Goal: Book appointment/travel/reservation

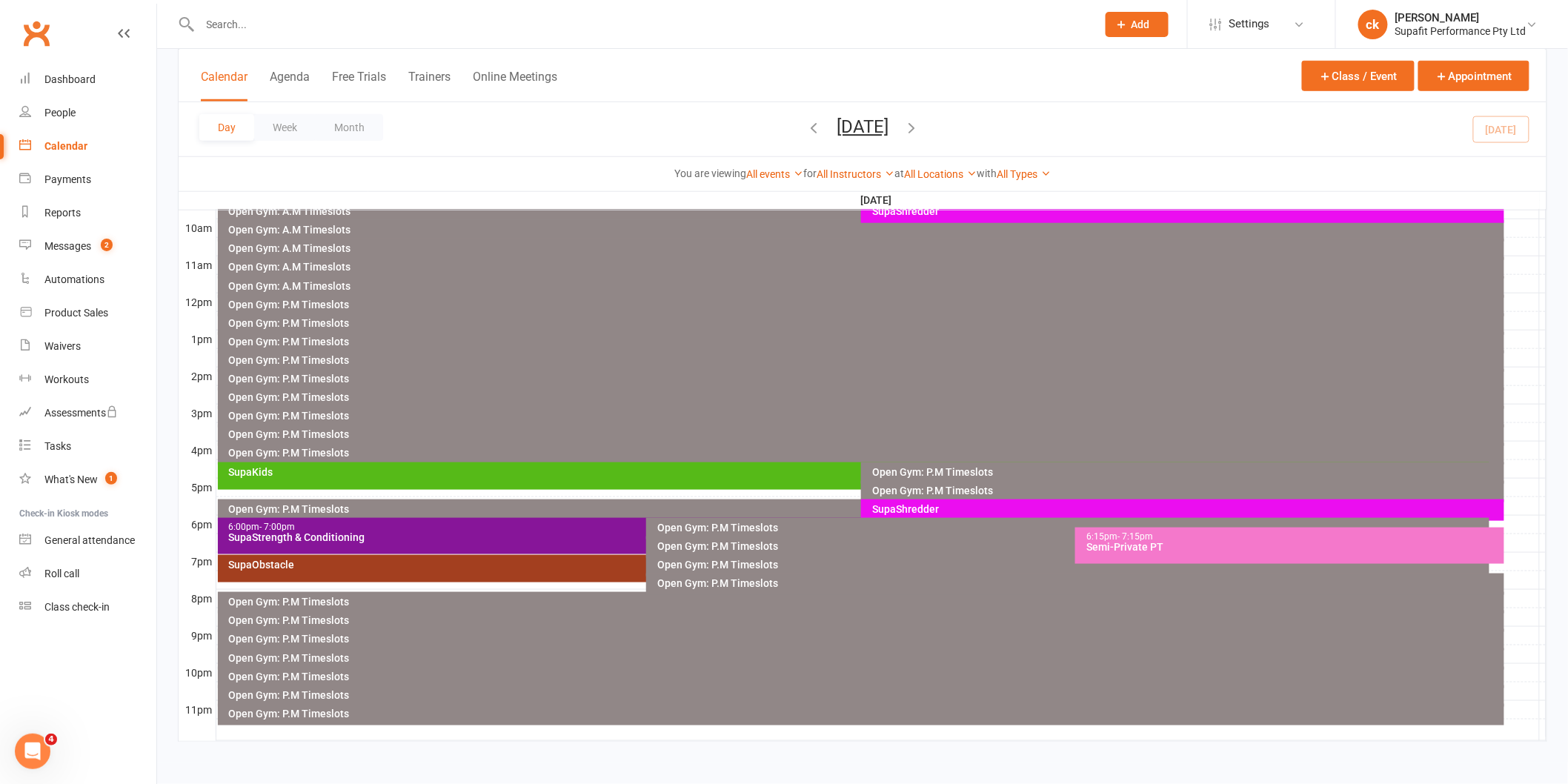
click at [1212, 549] on div "Semi-Private PT" at bounding box center [1294, 546] width 416 height 10
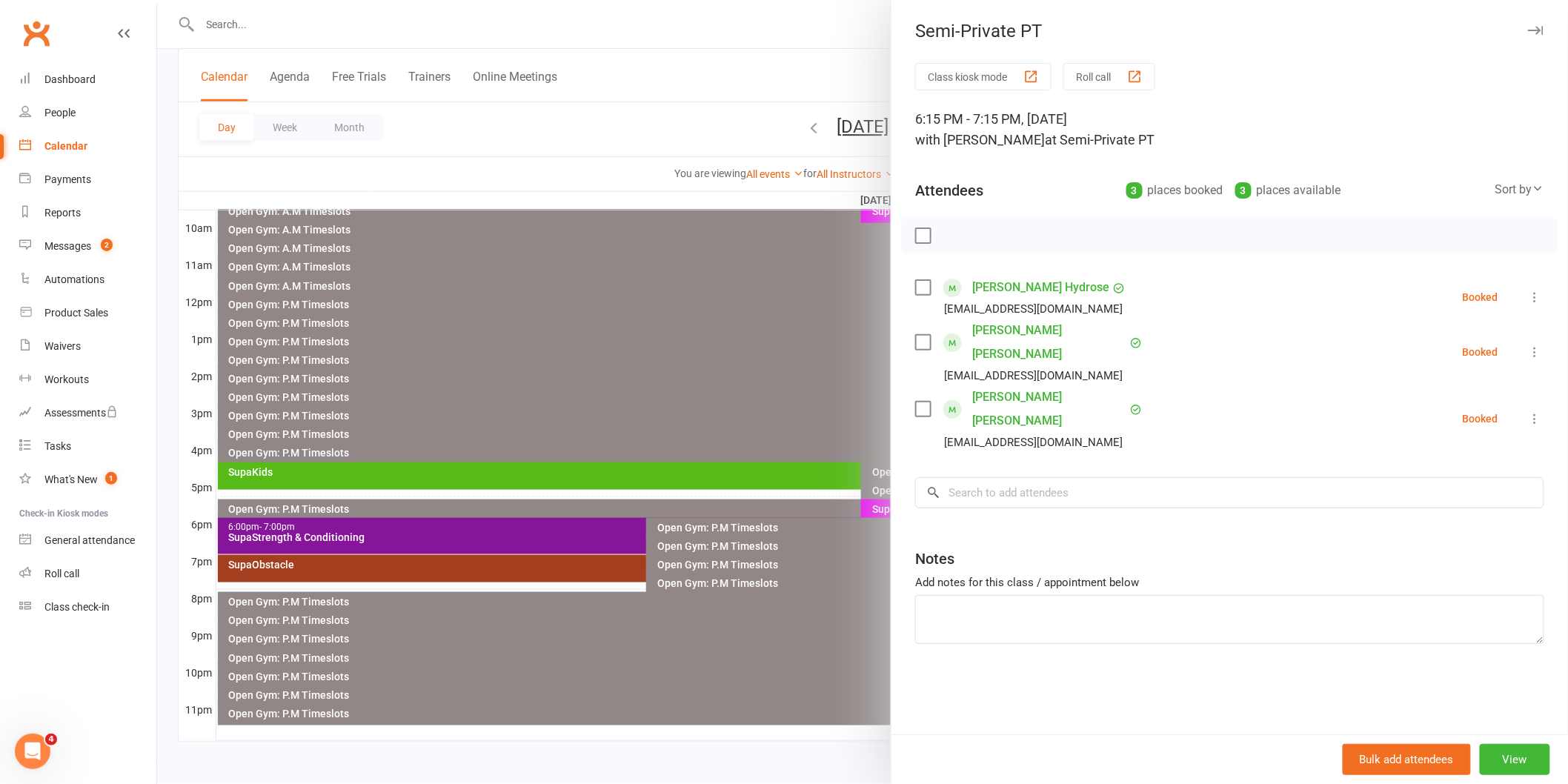
click at [717, 366] on div at bounding box center [863, 392] width 1412 height 784
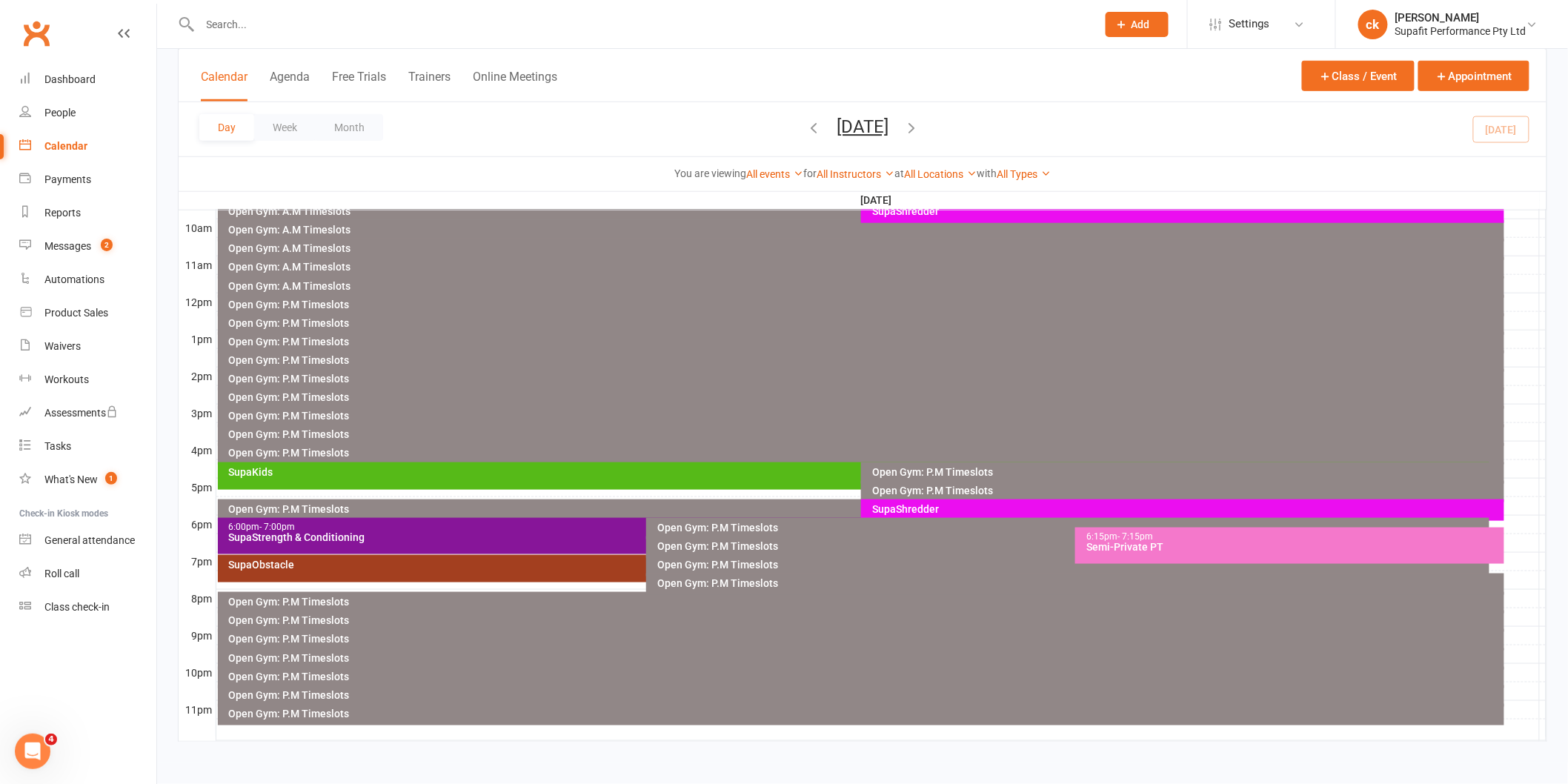
click at [939, 506] on div "SupaShredder" at bounding box center [1187, 508] width 630 height 10
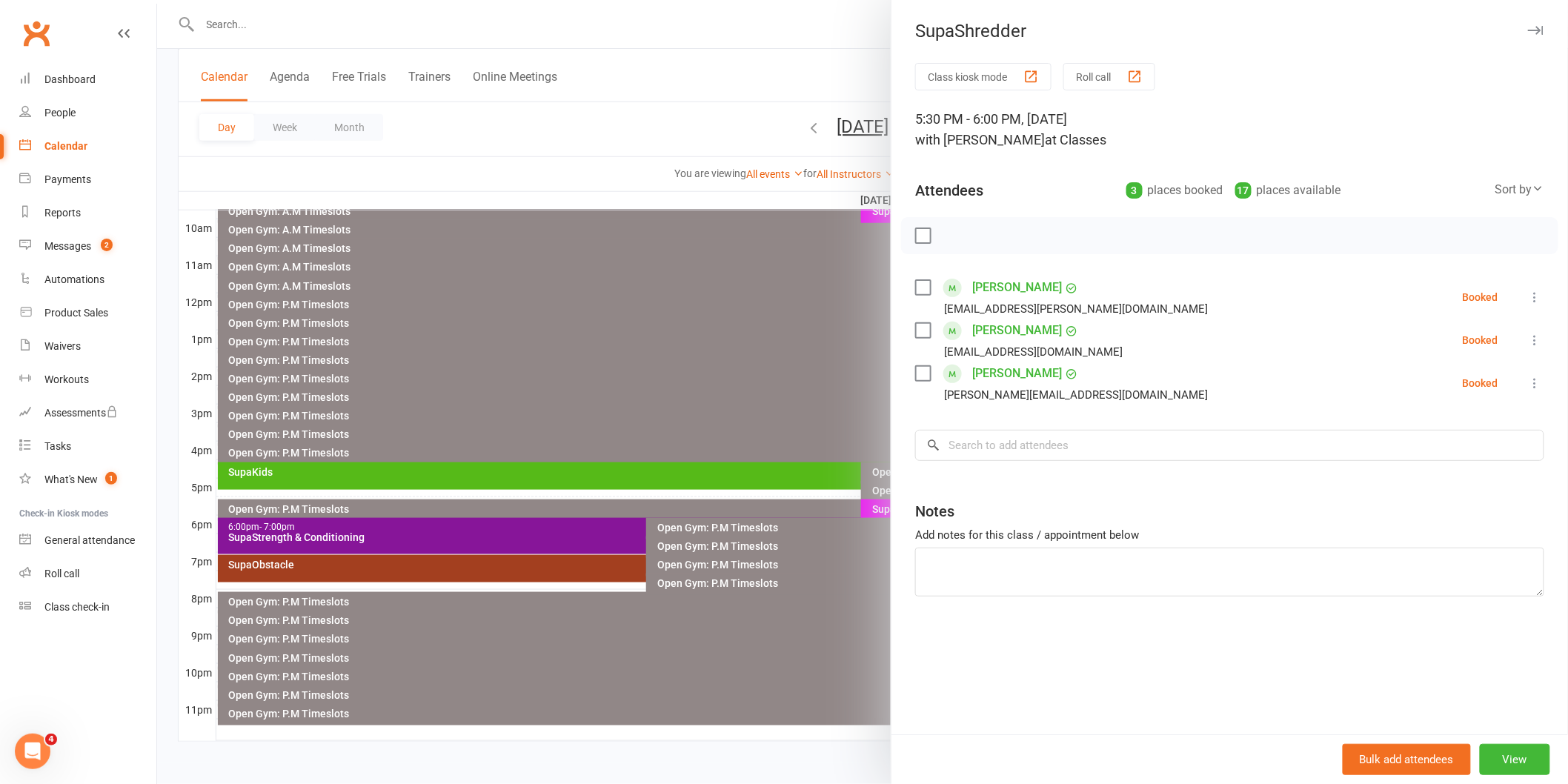
click at [917, 232] on label at bounding box center [923, 235] width 15 height 15
click at [948, 235] on icon "button" at bounding box center [956, 236] width 16 height 16
click at [1105, 439] on input "search" at bounding box center [1231, 445] width 629 height 31
click at [710, 335] on div at bounding box center [863, 392] width 1412 height 784
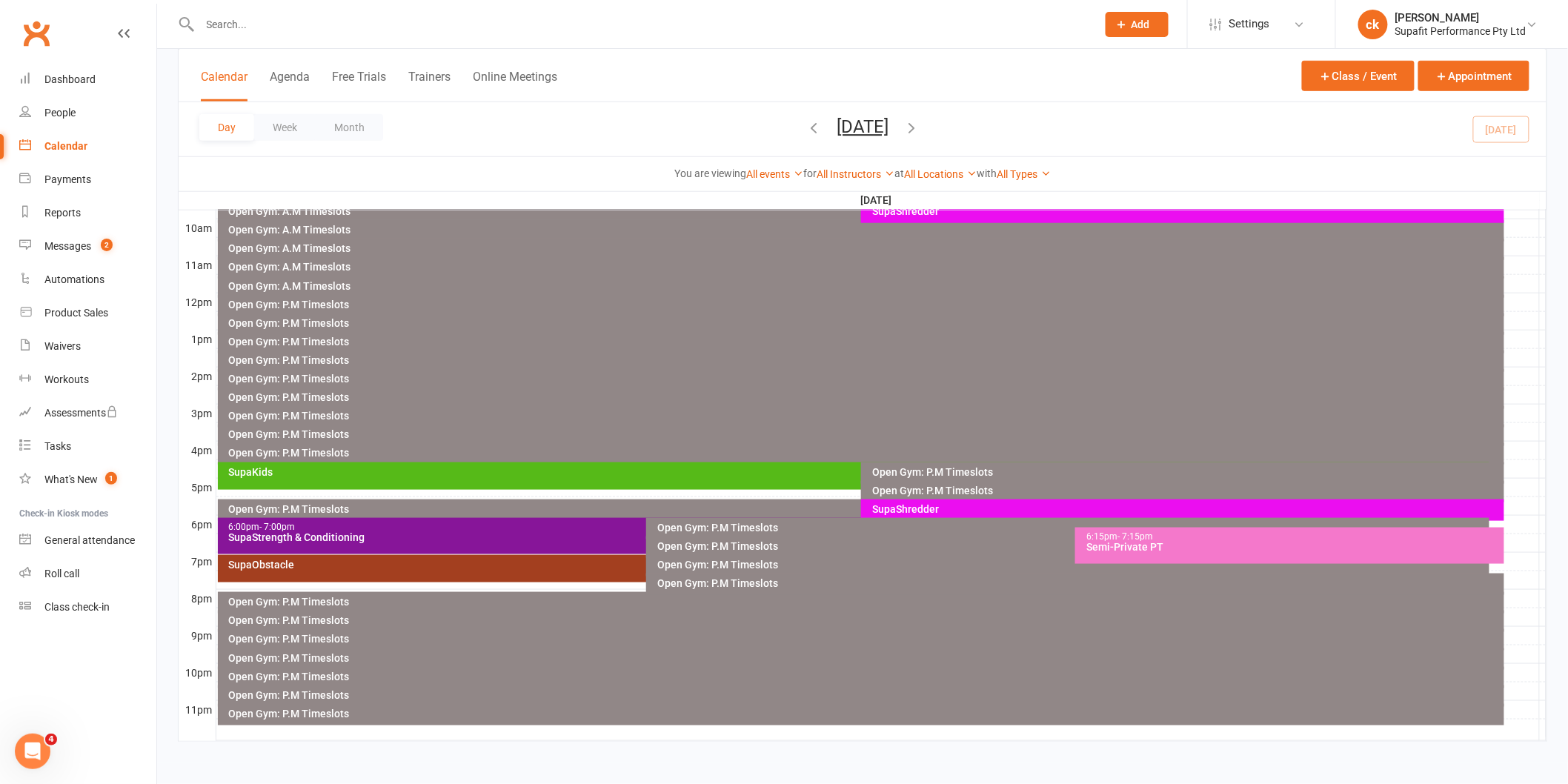
click at [555, 538] on div "SupaStrength & Conditioning" at bounding box center [643, 537] width 830 height 10
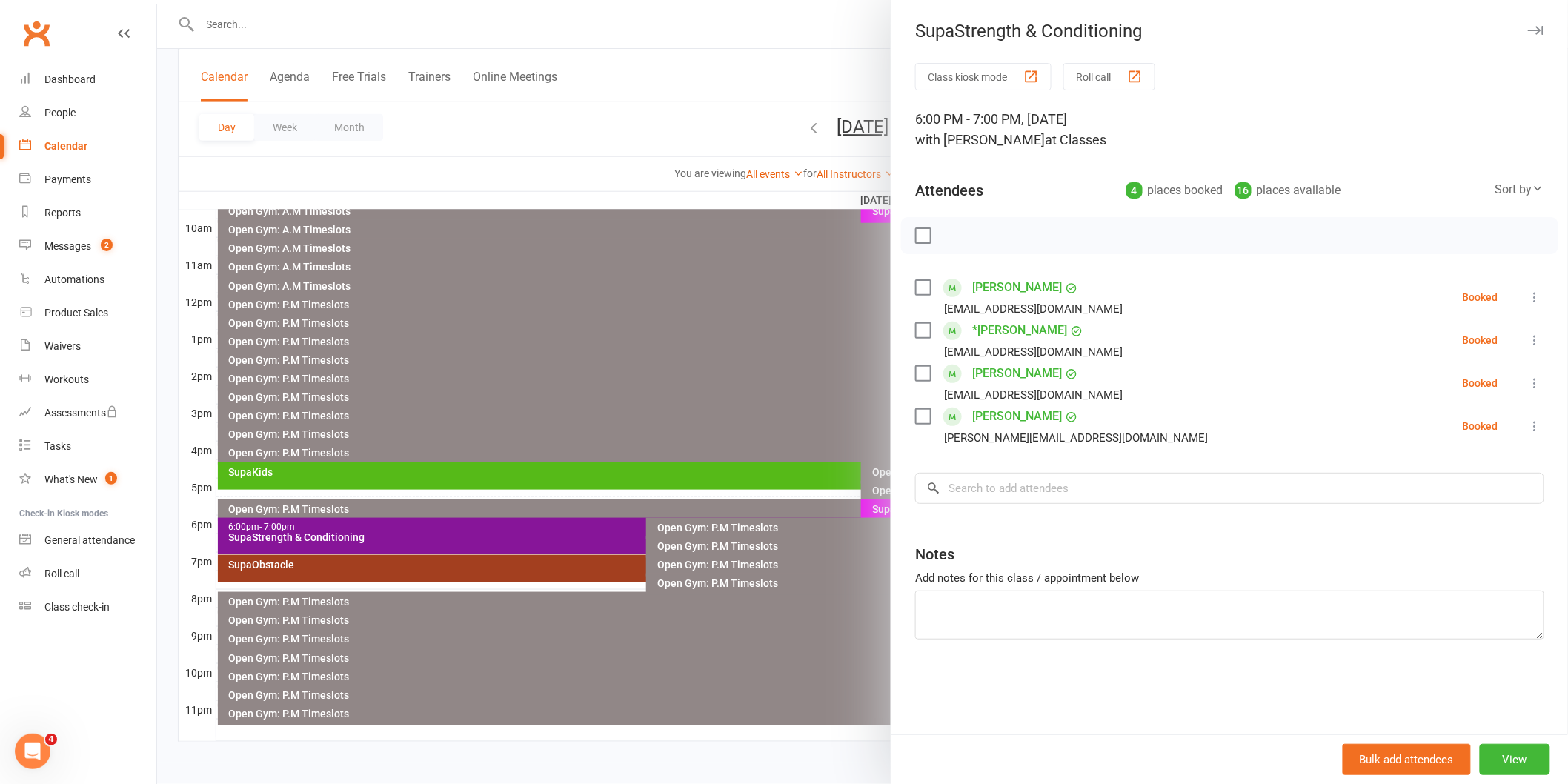
click at [766, 326] on div at bounding box center [863, 392] width 1412 height 784
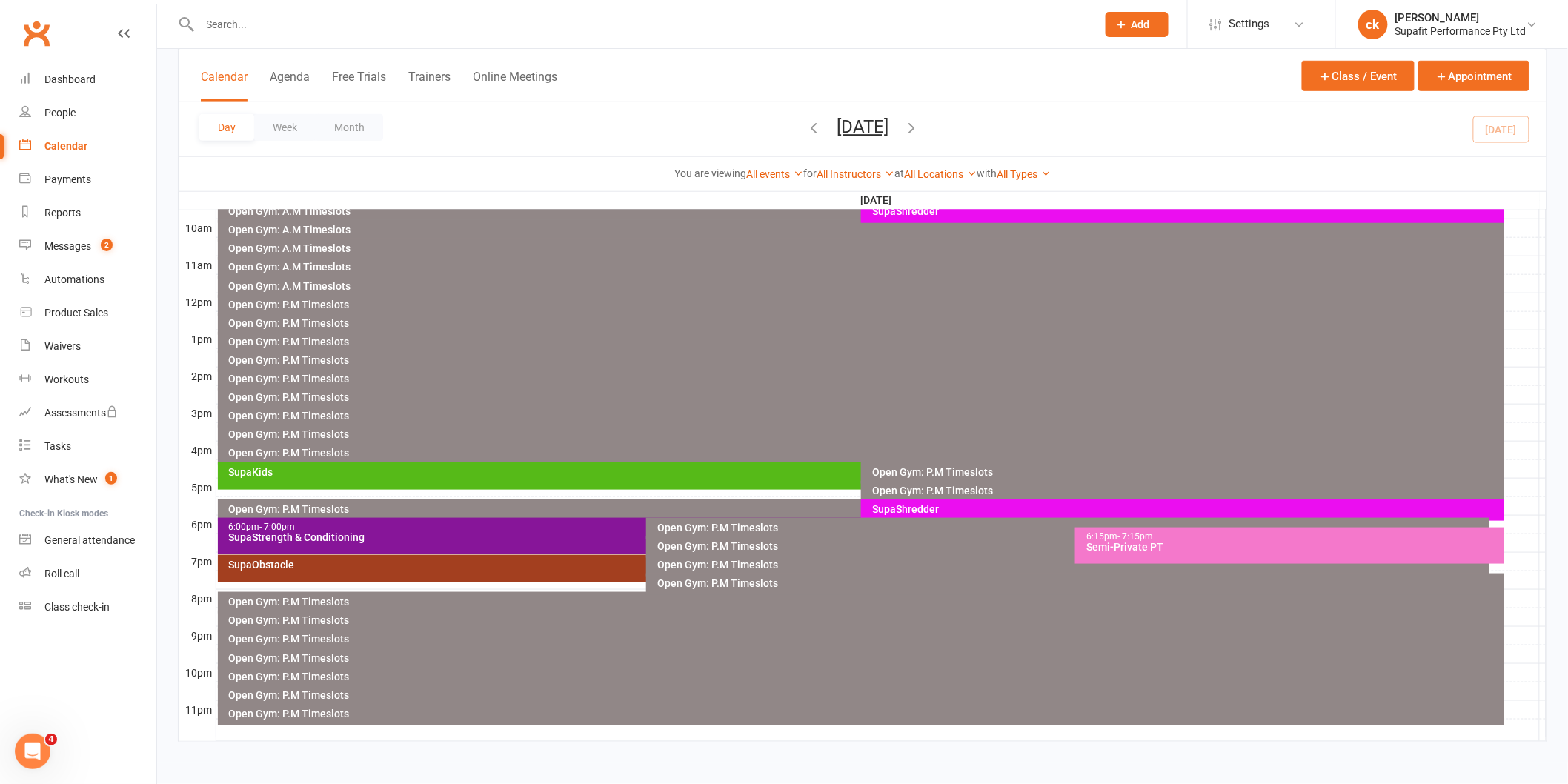
click at [974, 508] on div "SupaShredder" at bounding box center [1187, 508] width 630 height 10
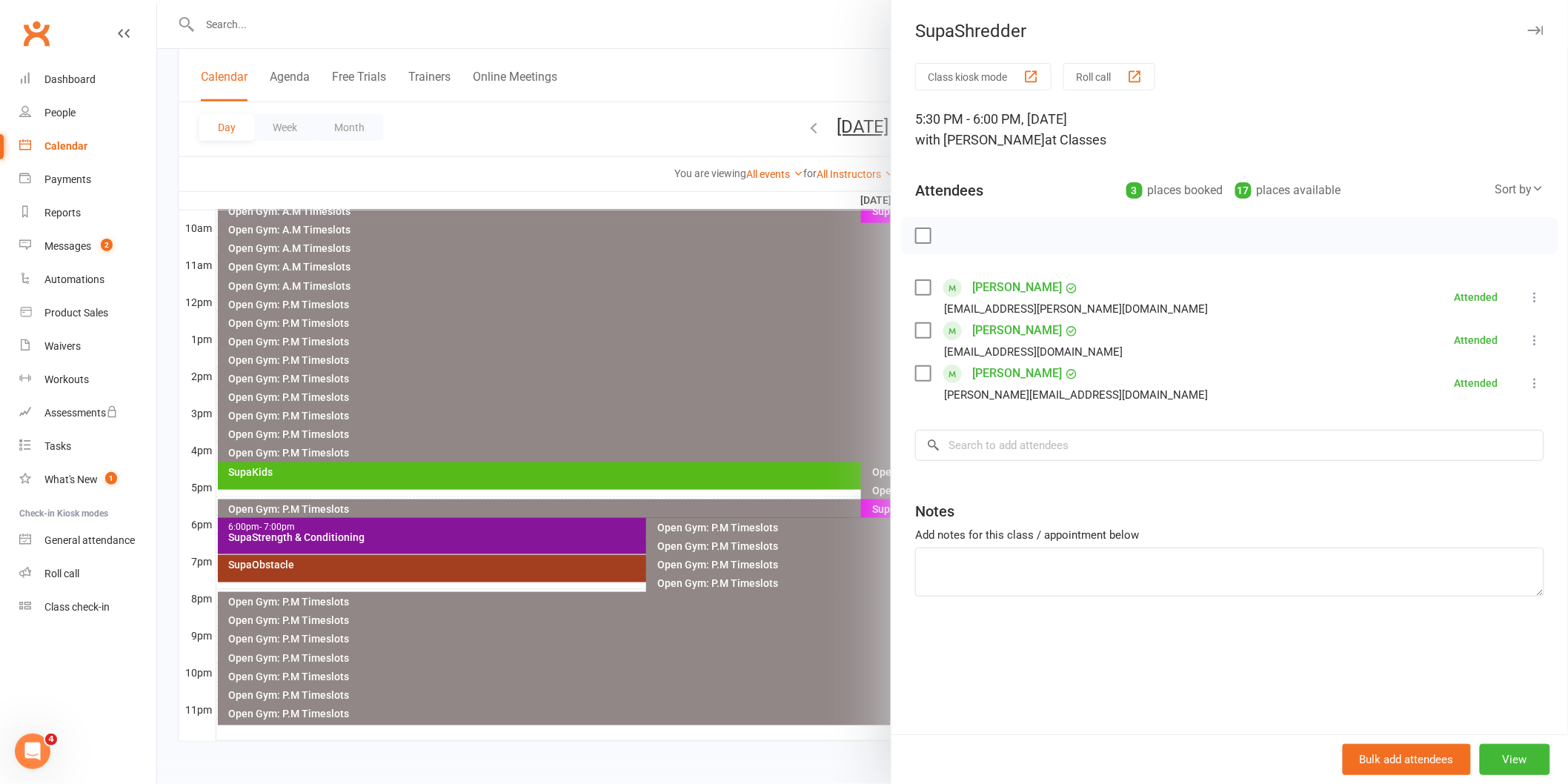
click at [701, 373] on div at bounding box center [863, 392] width 1412 height 784
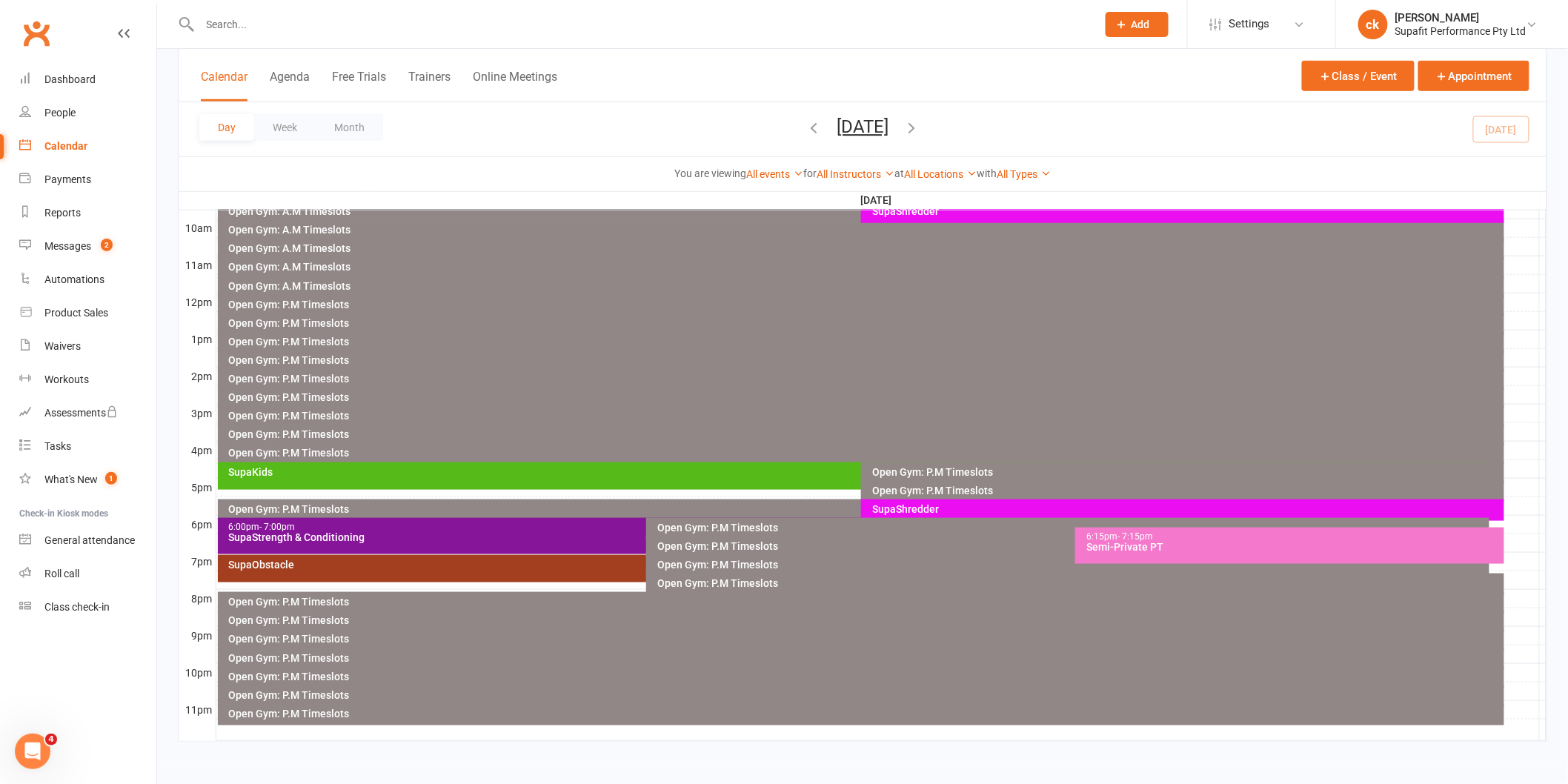
click at [1104, 554] on div "6:15pm - 7:15pm Semi-Private PT" at bounding box center [1289, 545] width 429 height 36
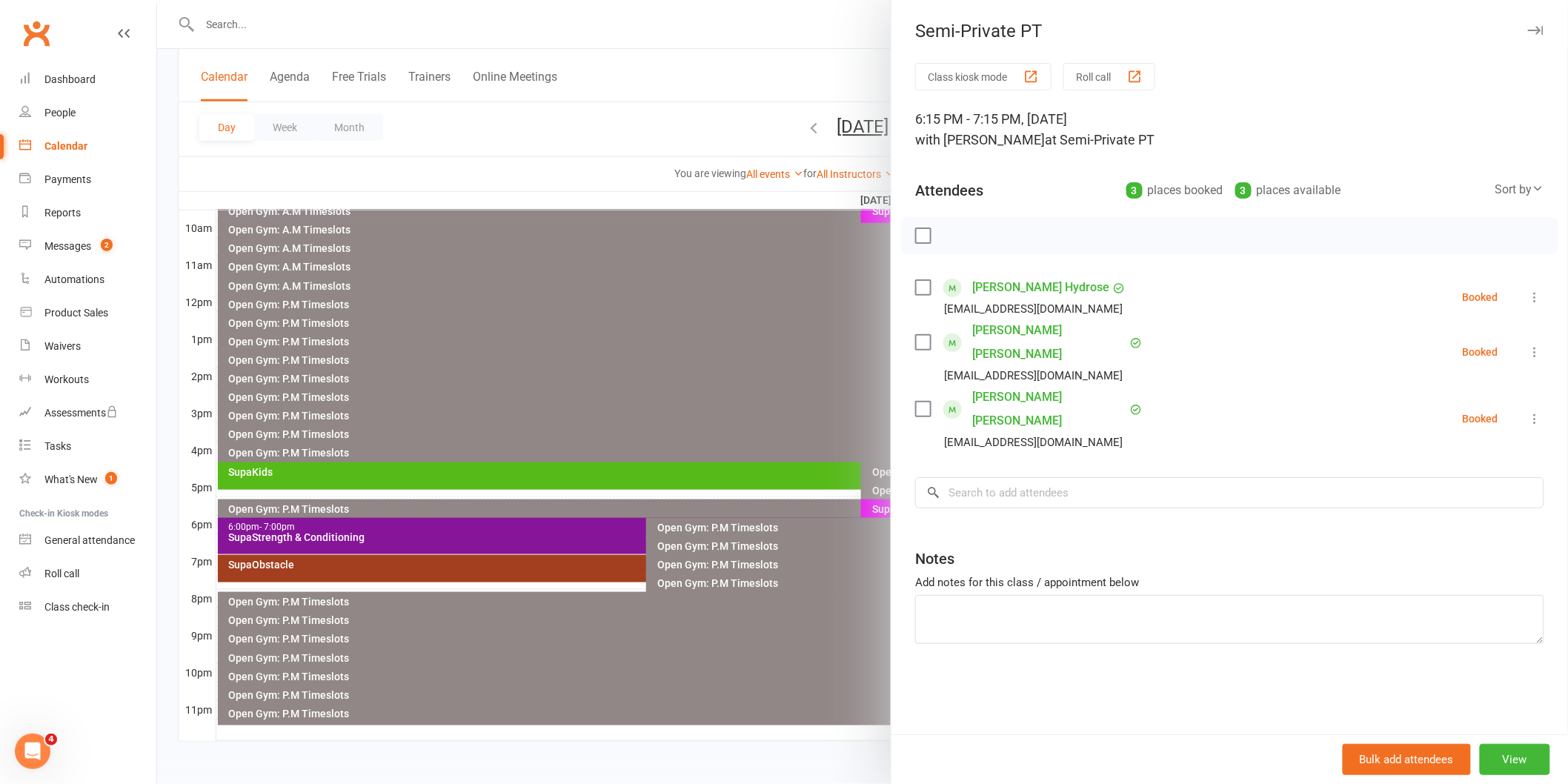
click at [790, 301] on div at bounding box center [863, 392] width 1412 height 784
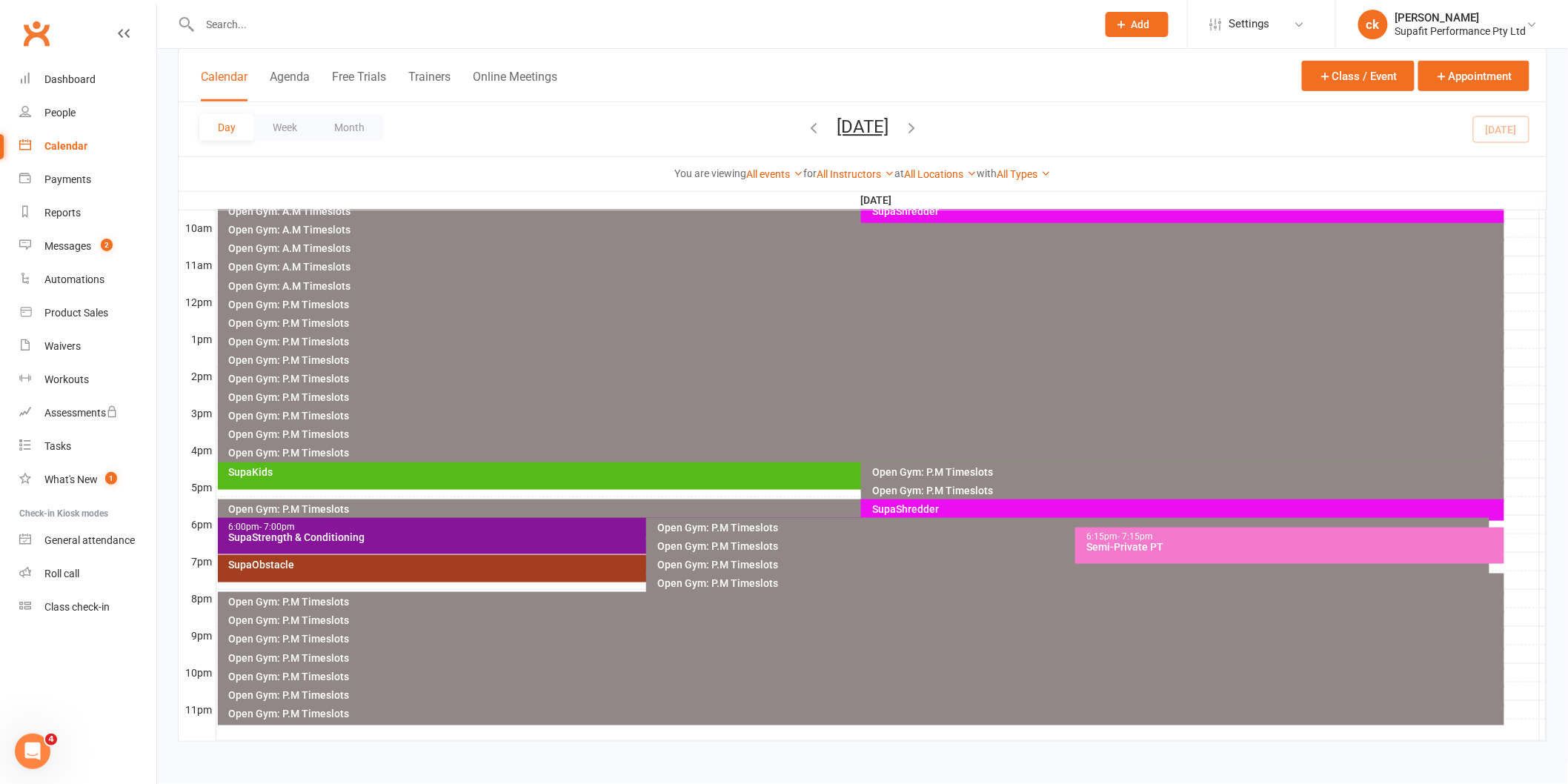
click at [539, 532] on div "SupaStrength & Conditioning" at bounding box center [643, 537] width 830 height 10
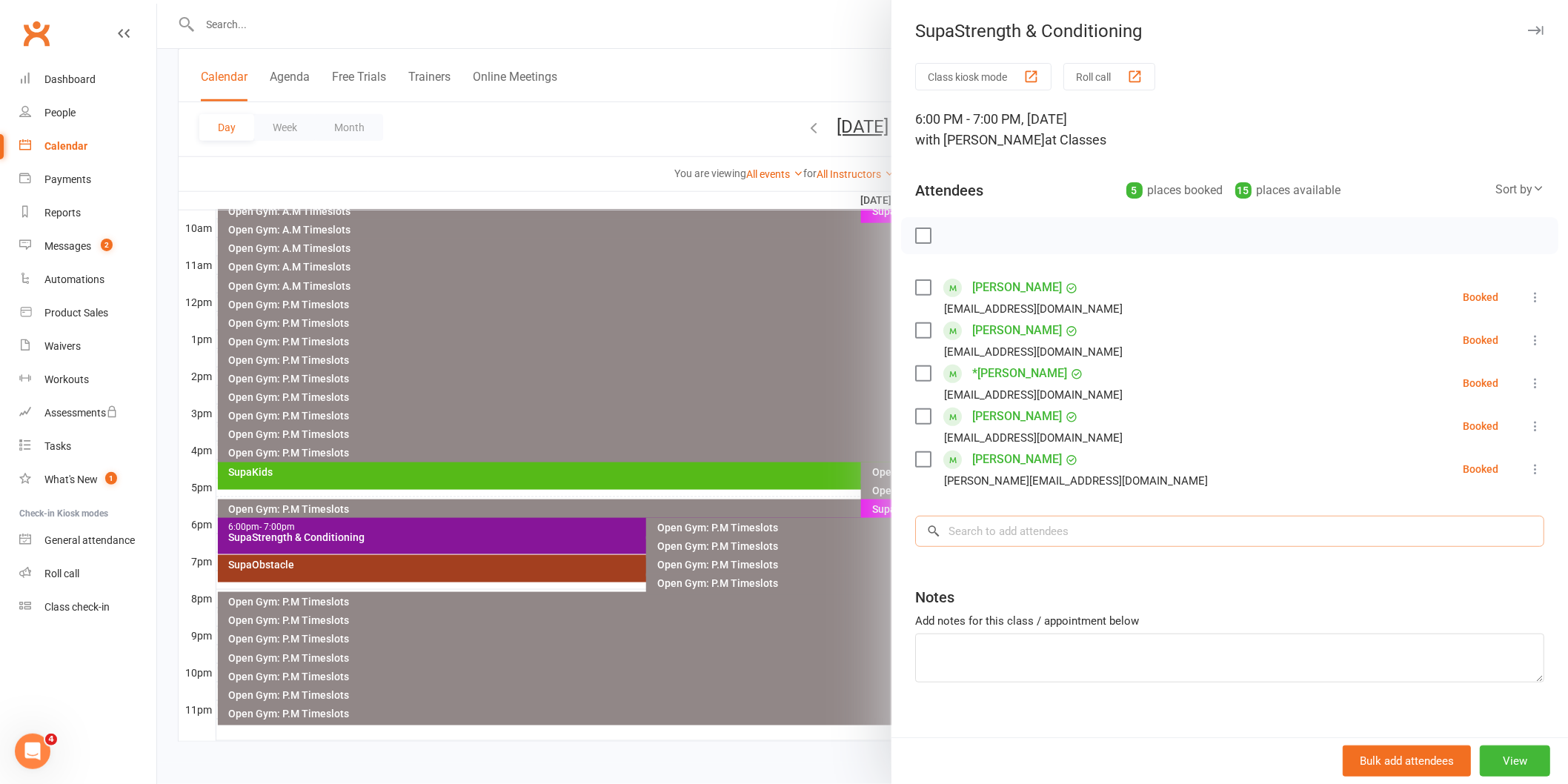
click at [1085, 537] on input "search" at bounding box center [1231, 530] width 629 height 31
type input "j"
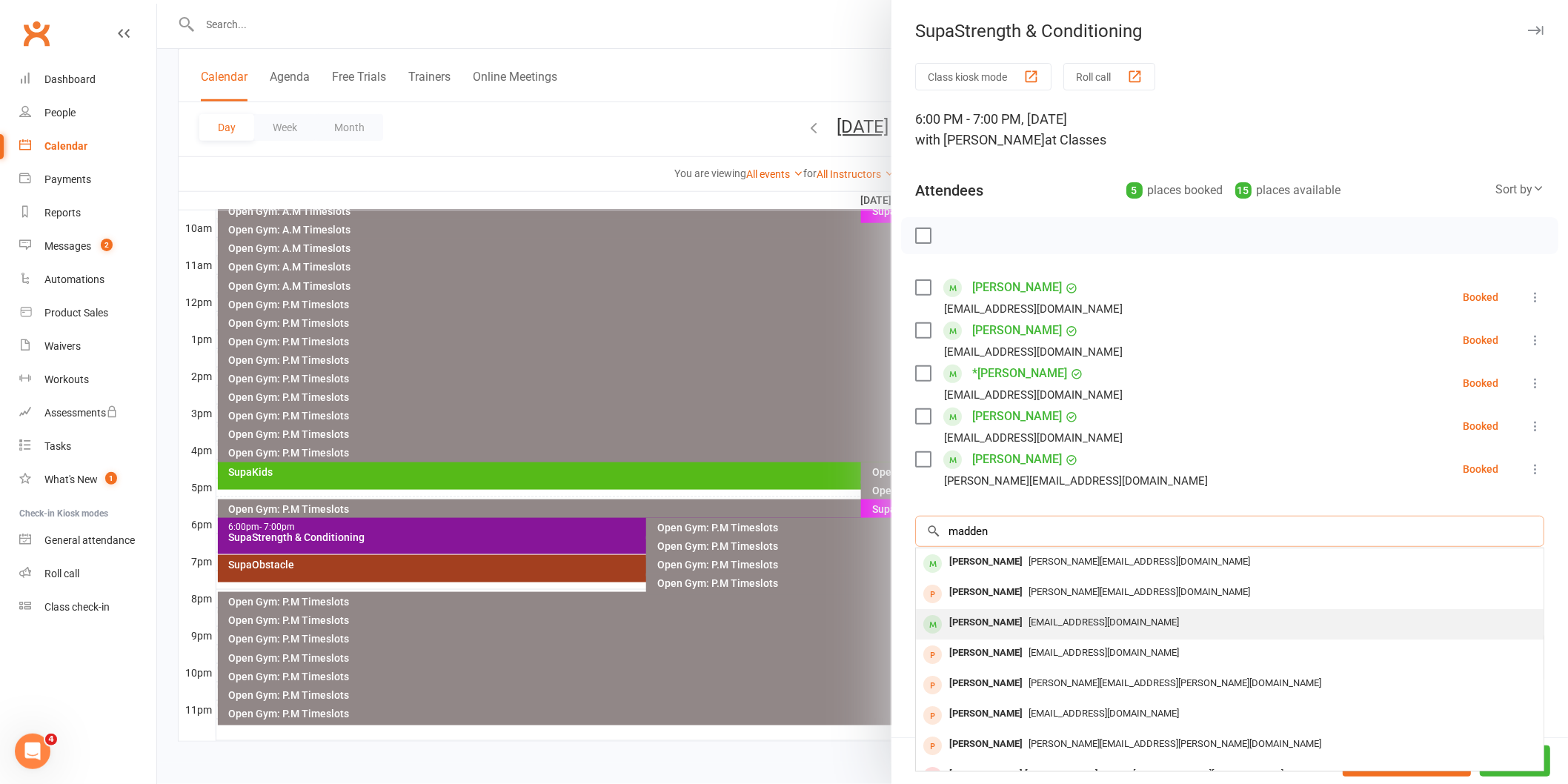
type input "madden"
click at [1031, 612] on div "[EMAIL_ADDRESS][DOMAIN_NAME]" at bounding box center [1230, 623] width 616 height 22
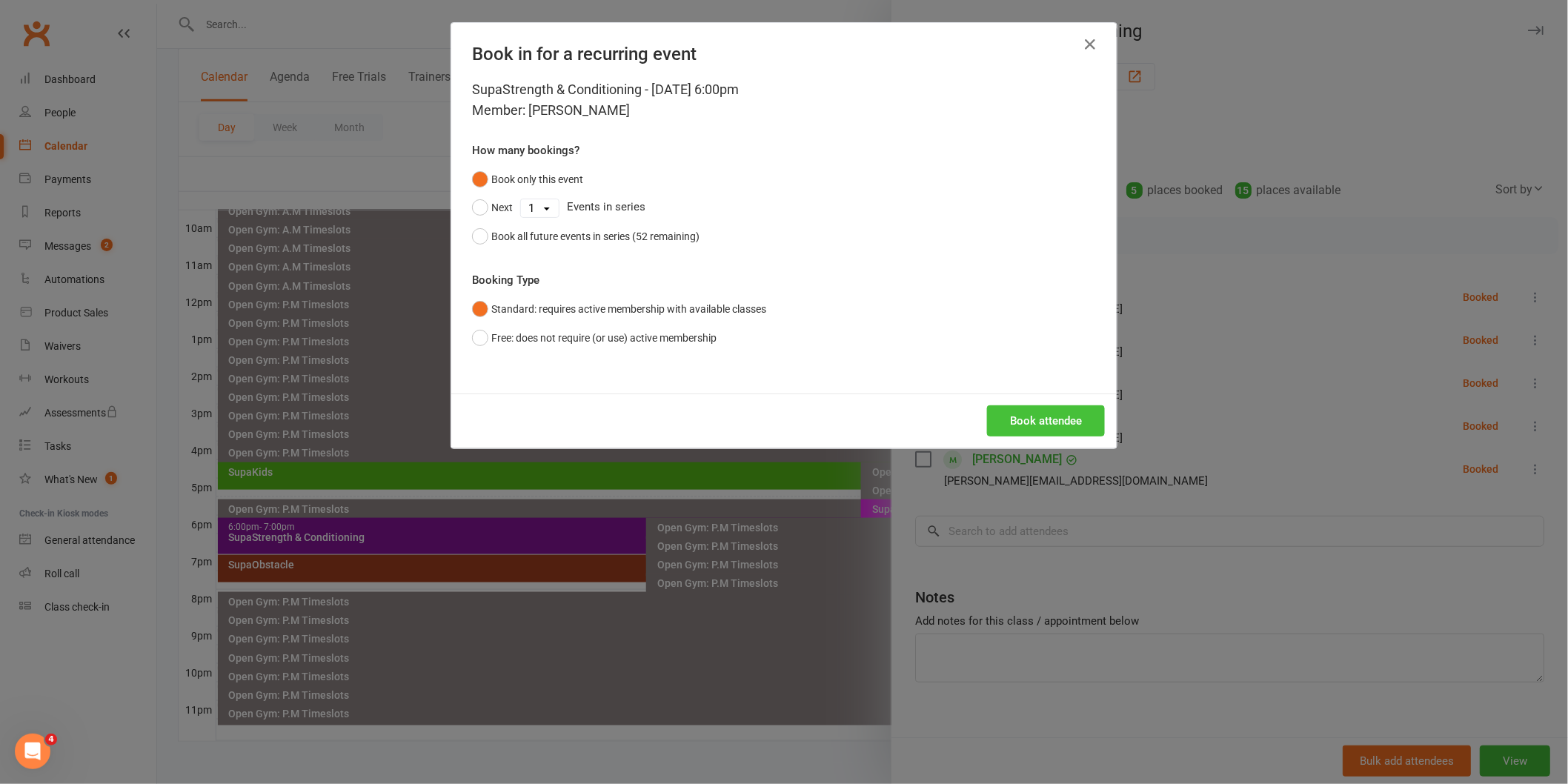
click at [1017, 435] on button "Book attendee" at bounding box center [1046, 420] width 117 height 31
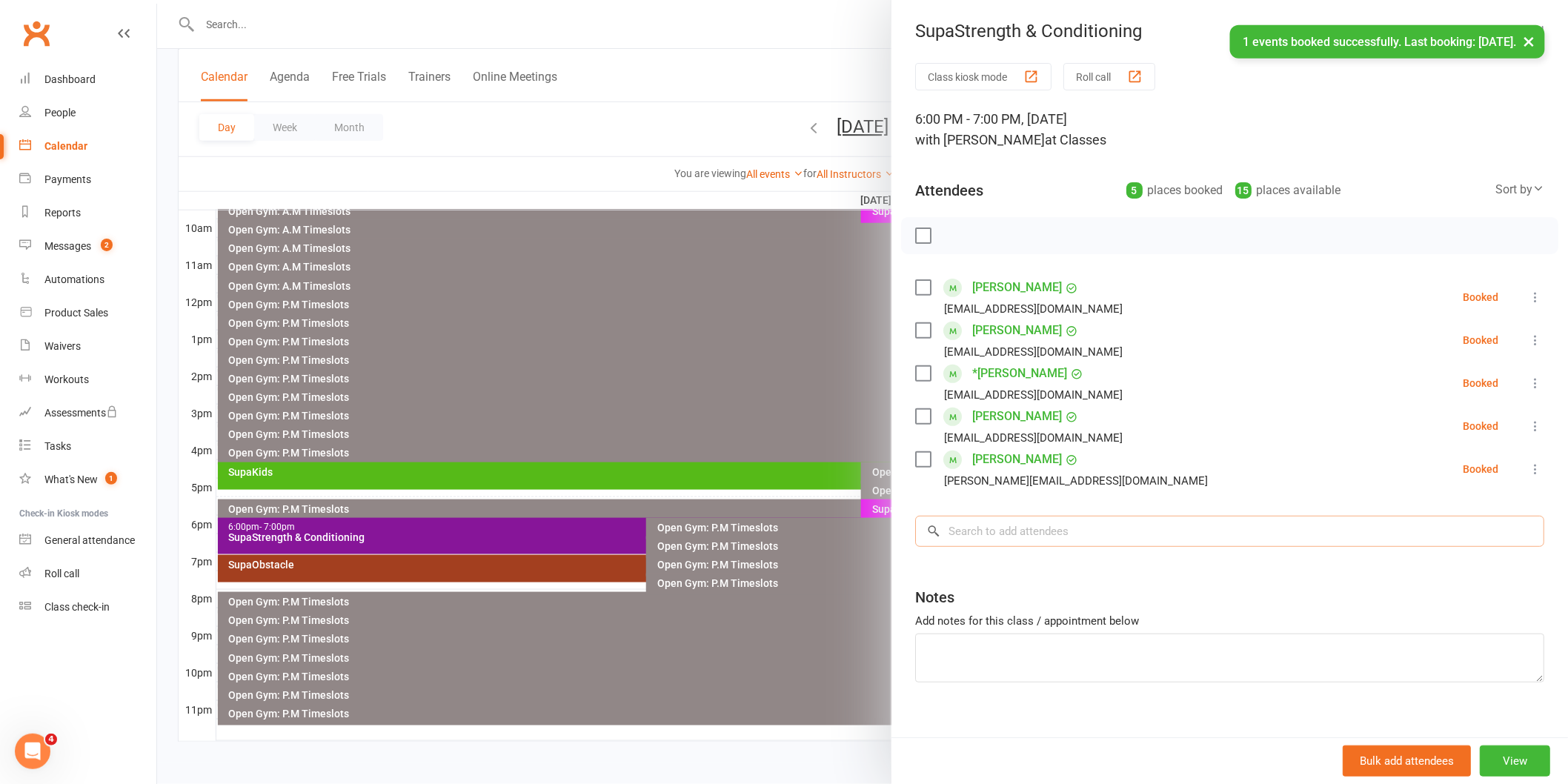
drag, startPoint x: 1034, startPoint y: 529, endPoint x: 1034, endPoint y: 552, distance: 23.0
click at [1034, 533] on input "search" at bounding box center [1231, 530] width 629 height 31
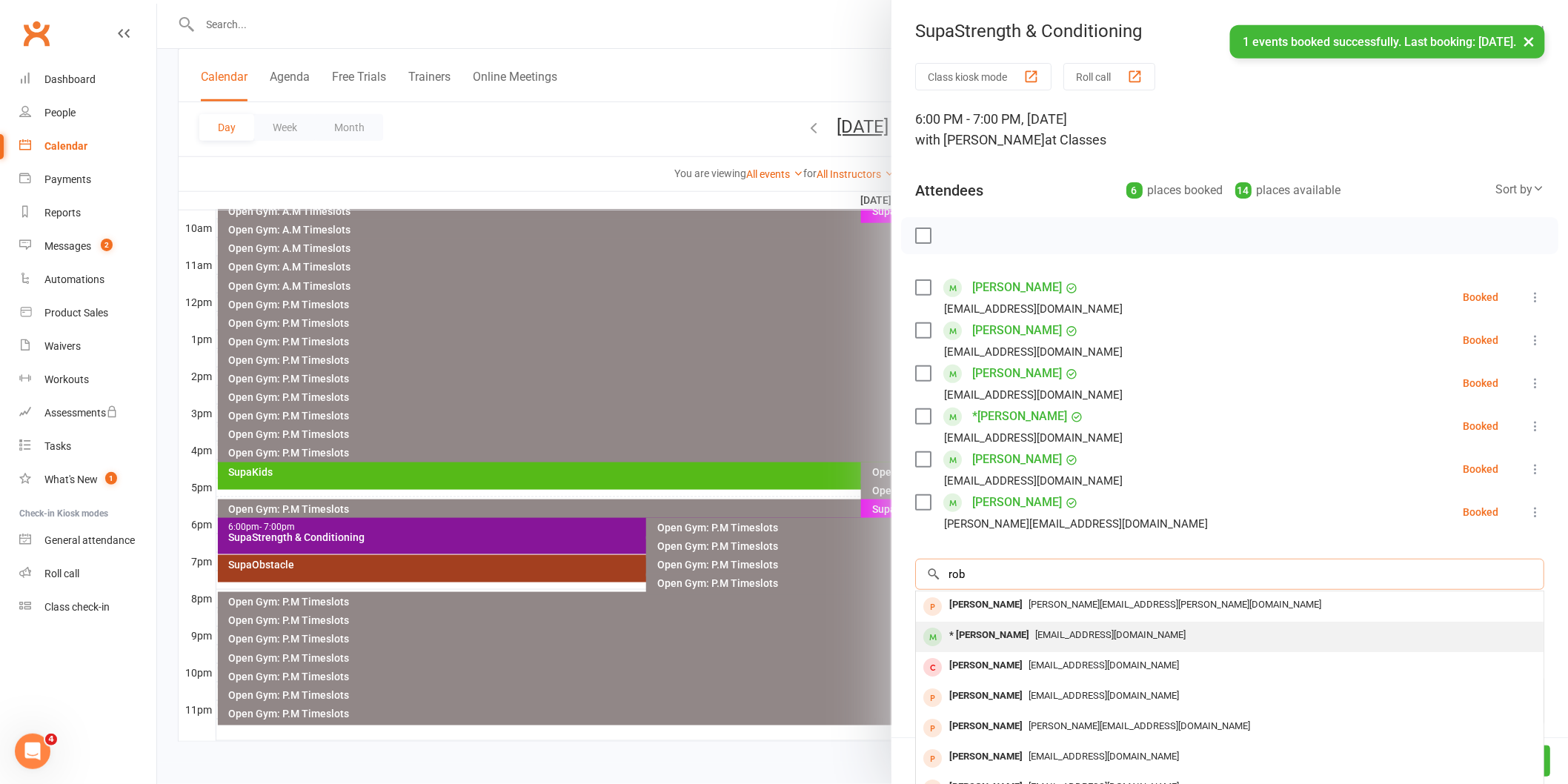
type input "rob"
click at [1060, 631] on span "[EMAIL_ADDRESS][DOMAIN_NAME]" at bounding box center [1110, 634] width 150 height 11
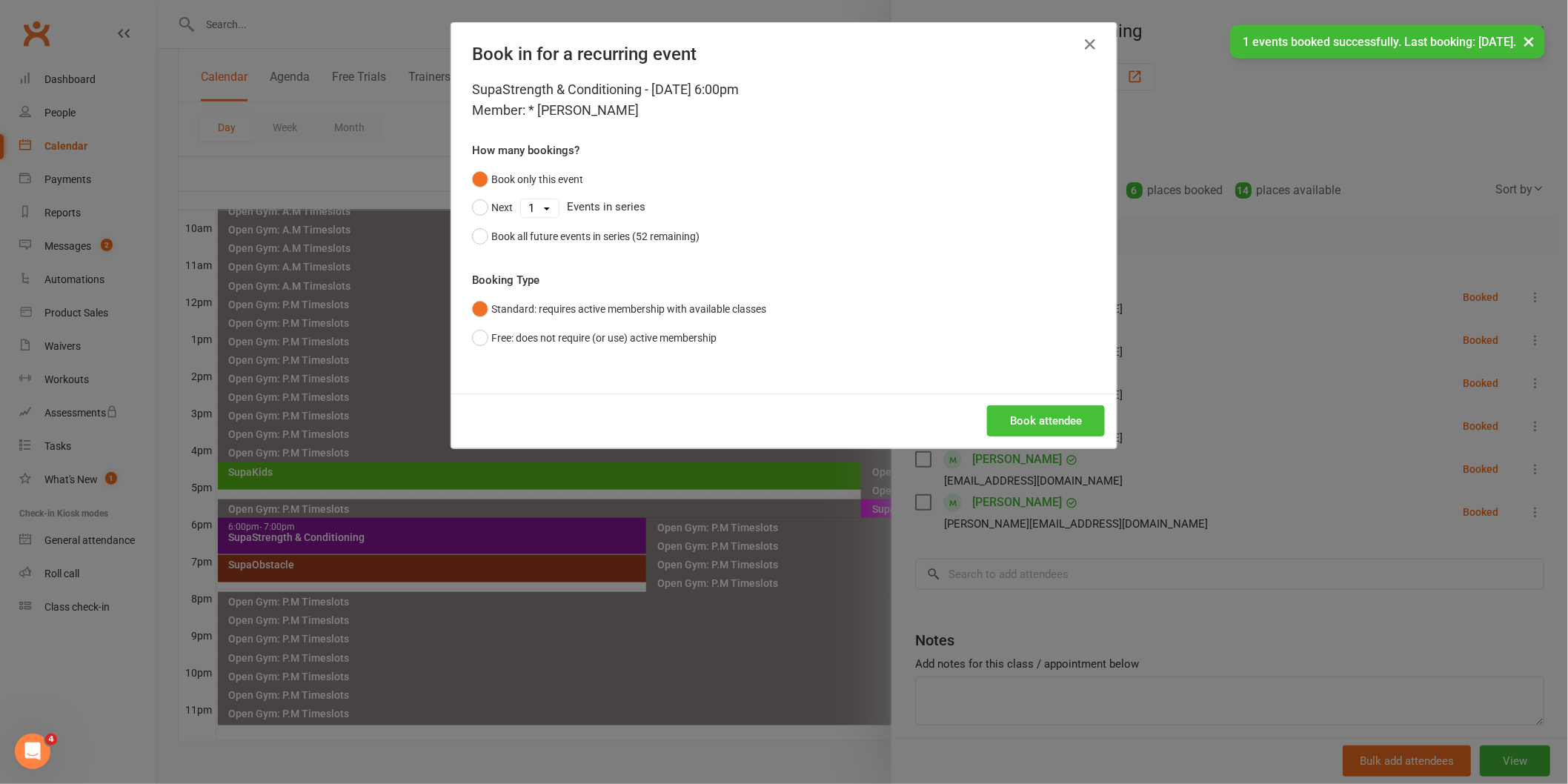
click at [1070, 434] on button "Book attendee" at bounding box center [1046, 420] width 117 height 31
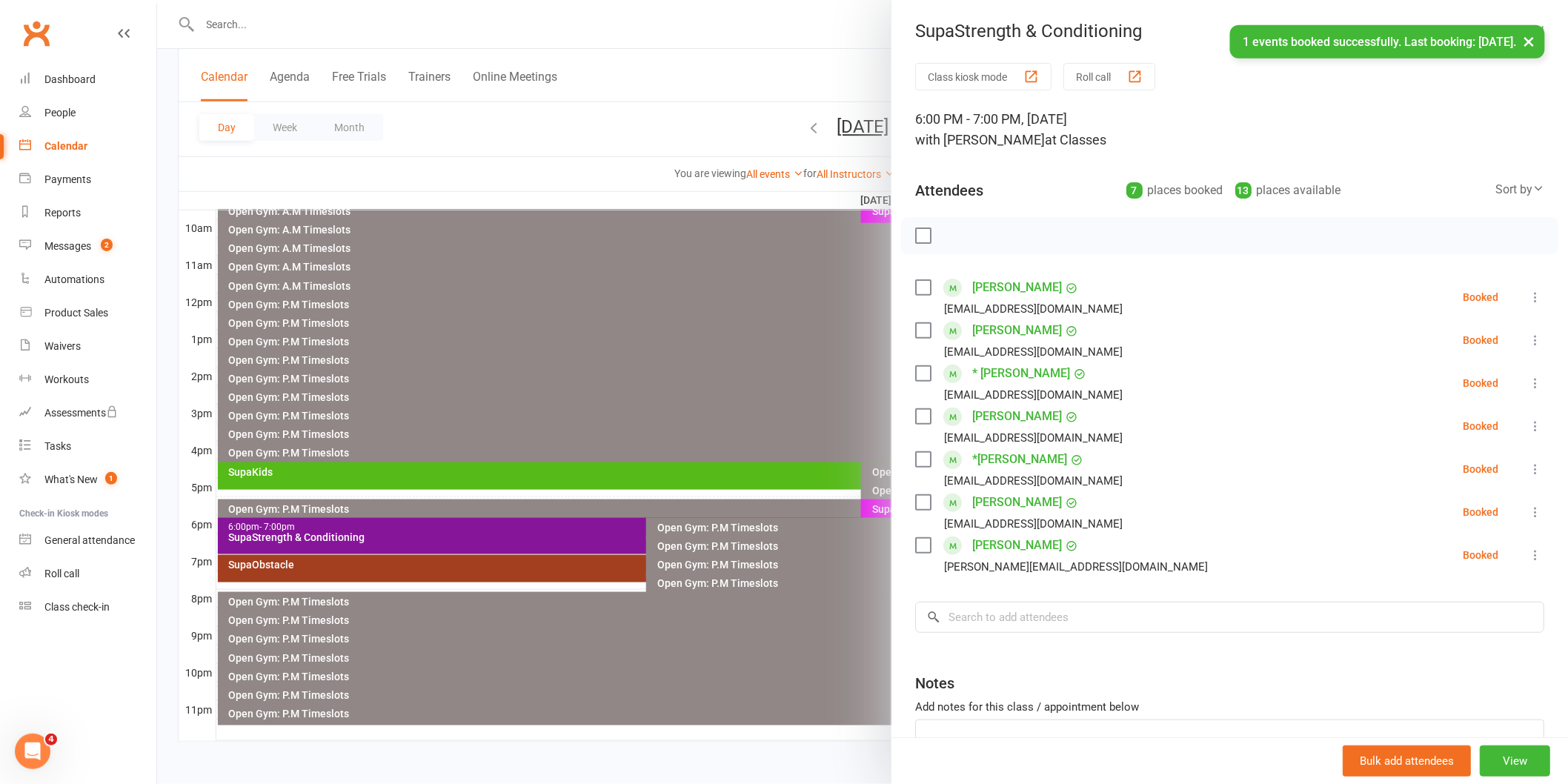
click at [927, 239] on div at bounding box center [1230, 235] width 657 height 37
click at [921, 240] on label at bounding box center [923, 235] width 15 height 15
click at [949, 235] on icon "button" at bounding box center [956, 236] width 16 height 16
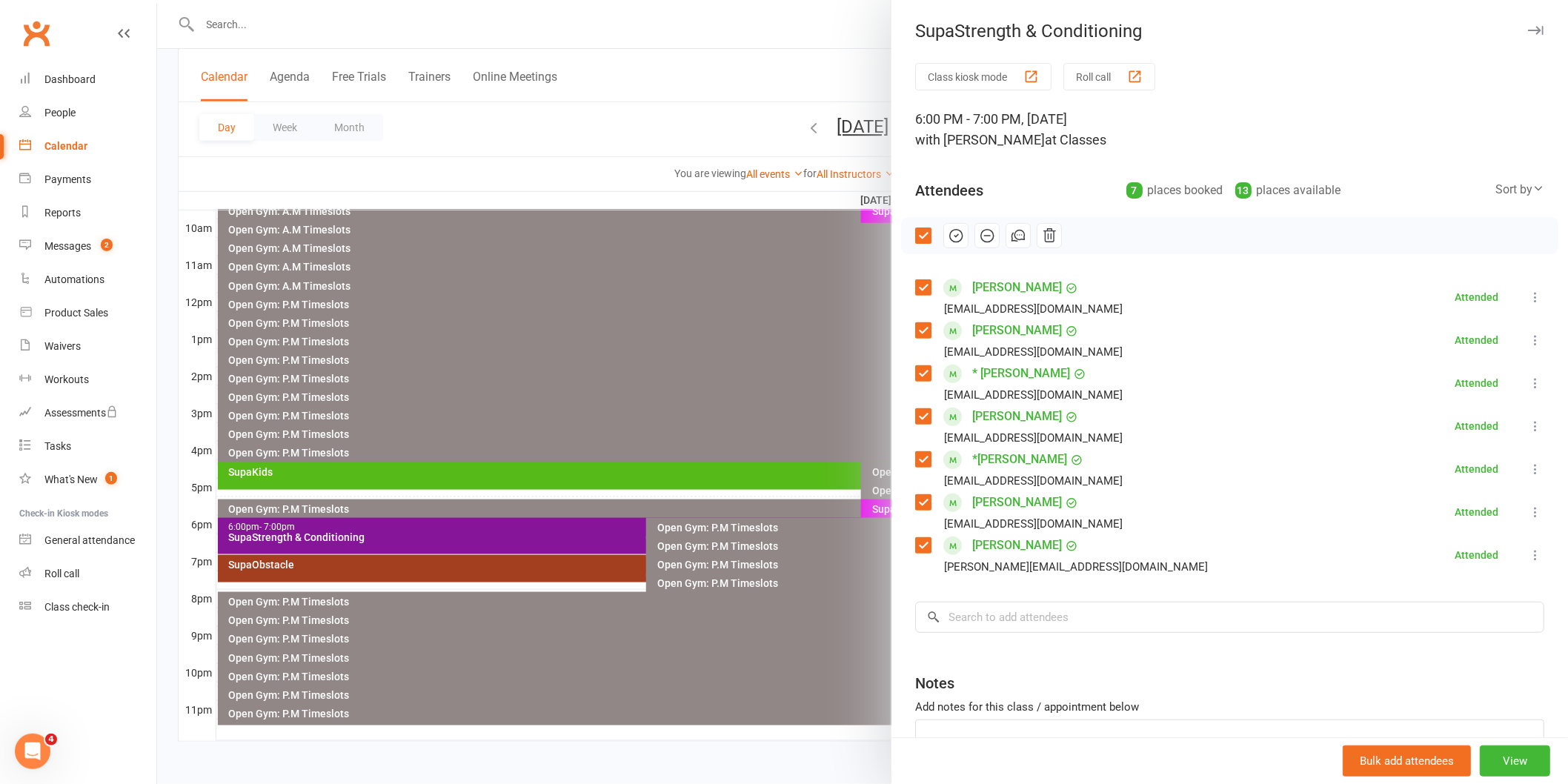
drag, startPoint x: 515, startPoint y: 271, endPoint x: 468, endPoint y: 384, distance: 122.4
click at [509, 305] on div at bounding box center [863, 392] width 1412 height 784
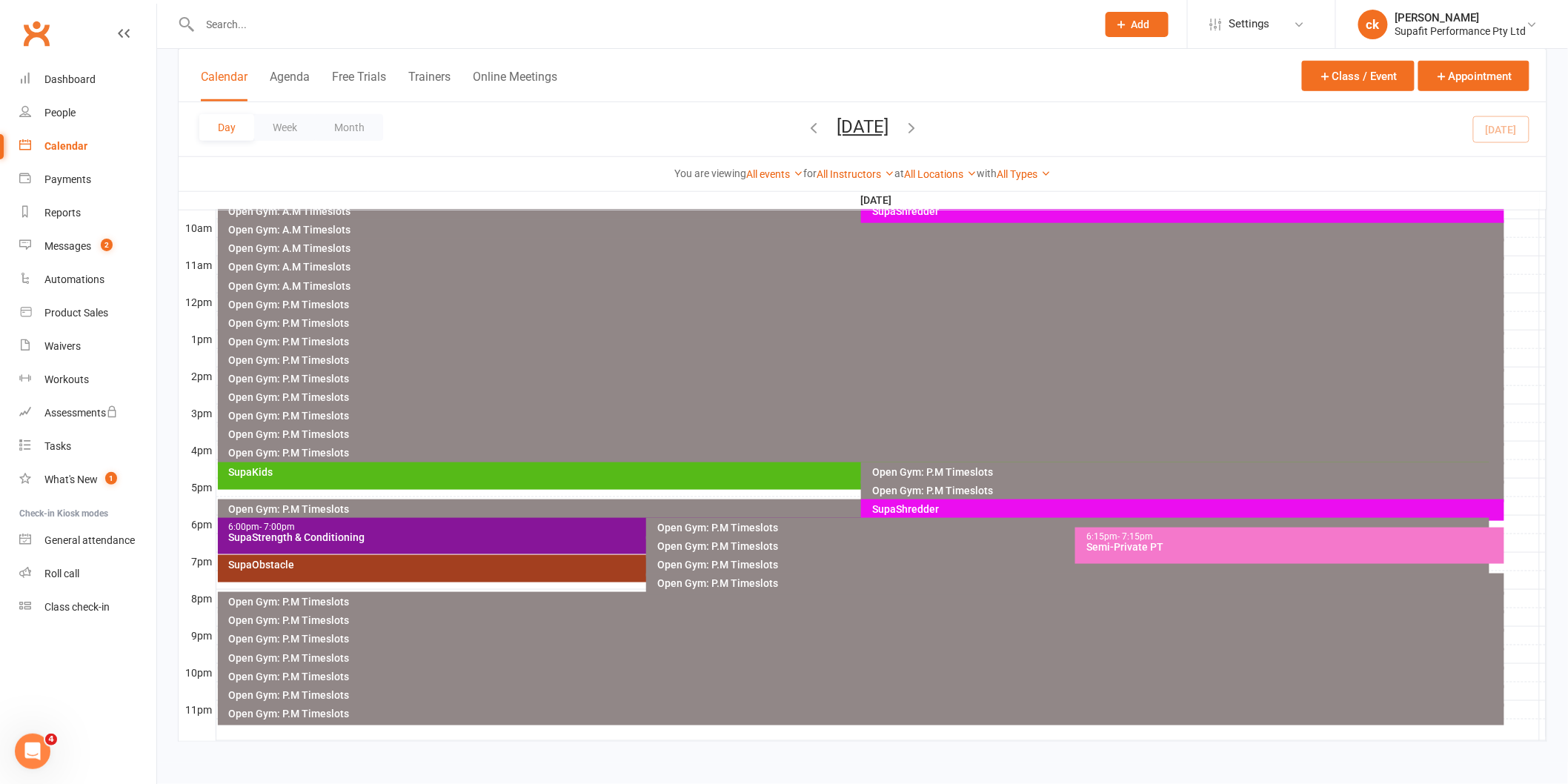
click at [378, 559] on div "SupaObstacle" at bounding box center [643, 564] width 830 height 10
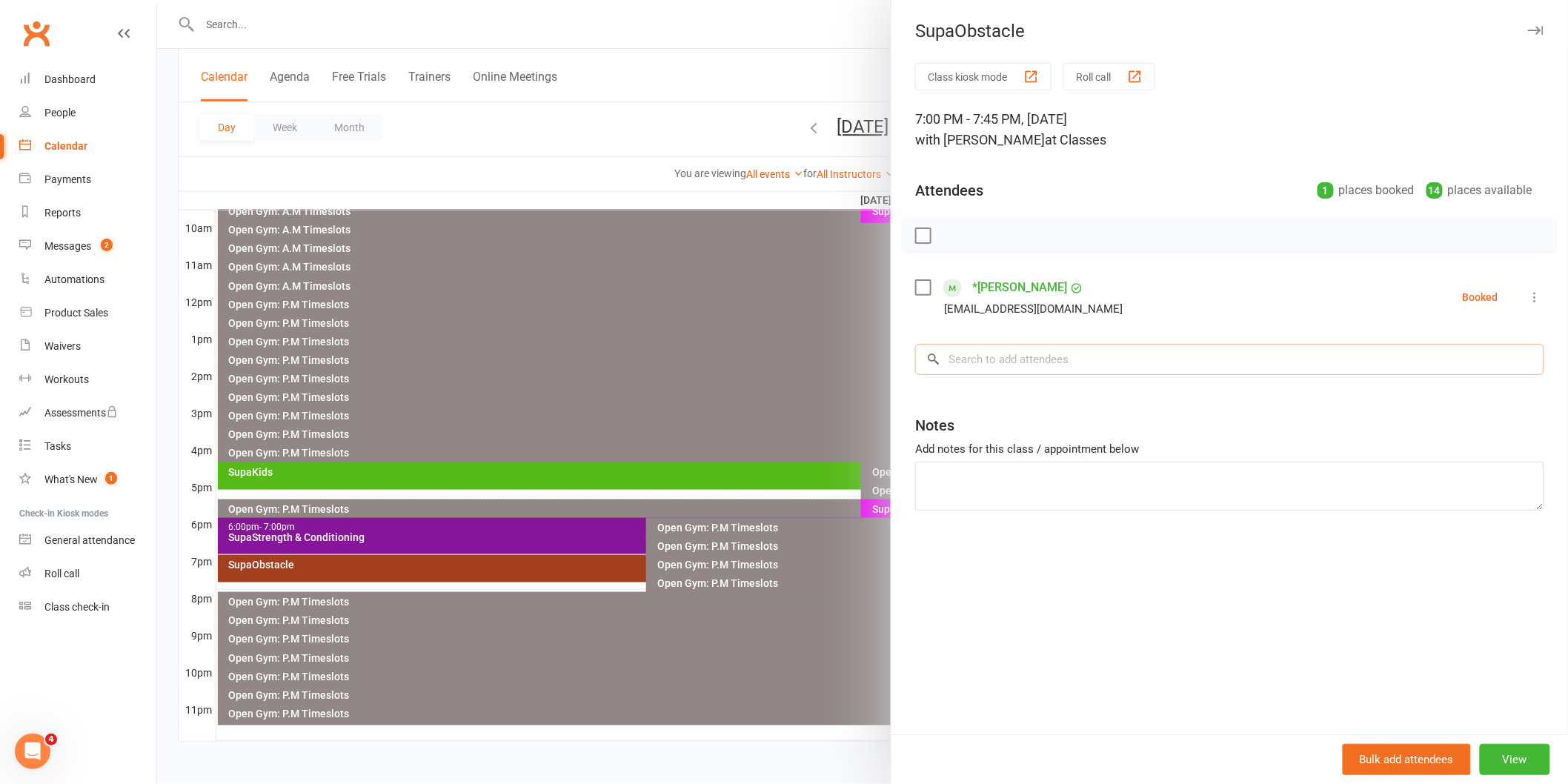
click at [1160, 360] on input "search" at bounding box center [1231, 358] width 629 height 31
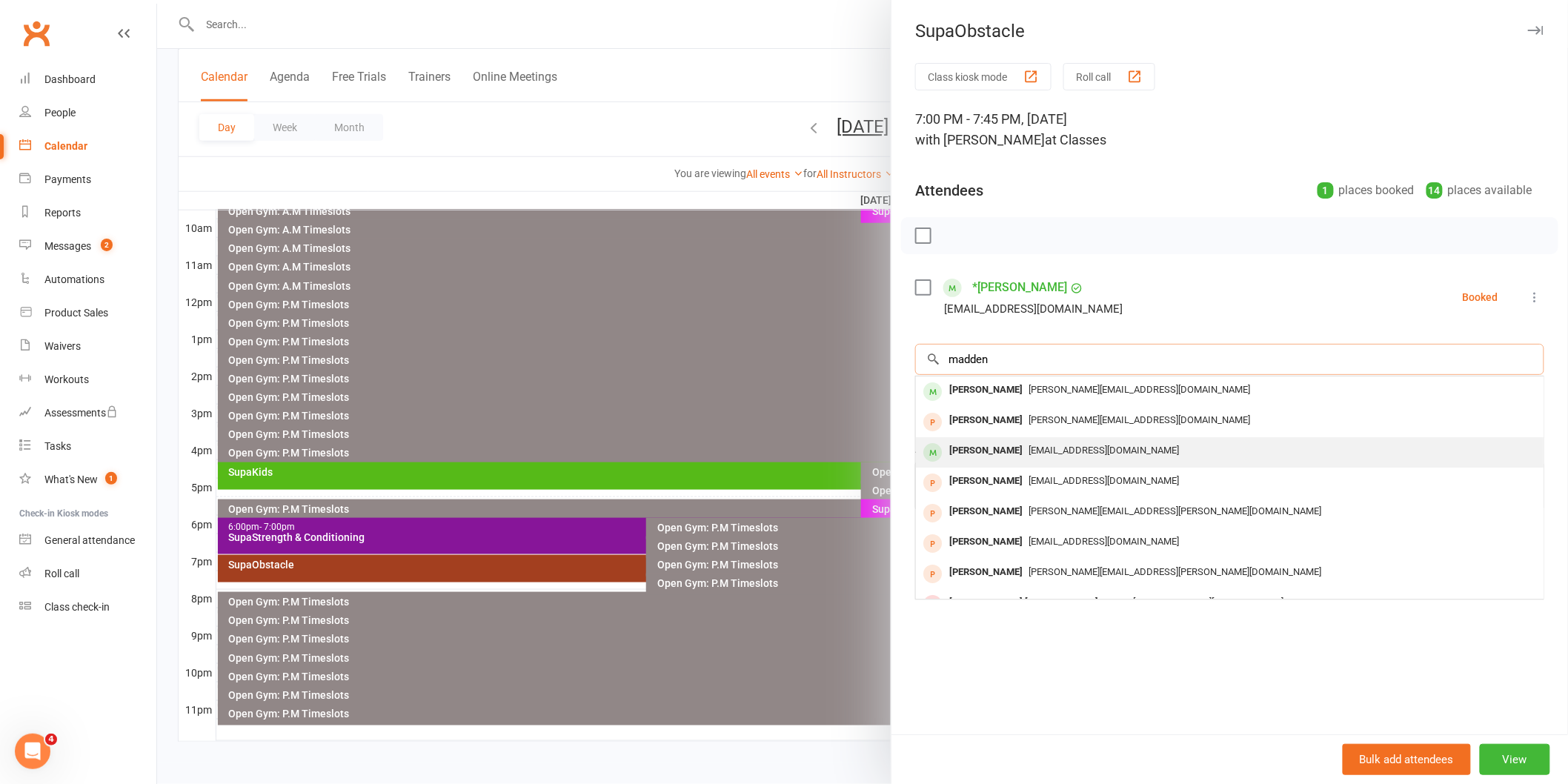
type input "madden"
click at [1035, 454] on span "[EMAIL_ADDRESS][DOMAIN_NAME]" at bounding box center [1103, 450] width 150 height 11
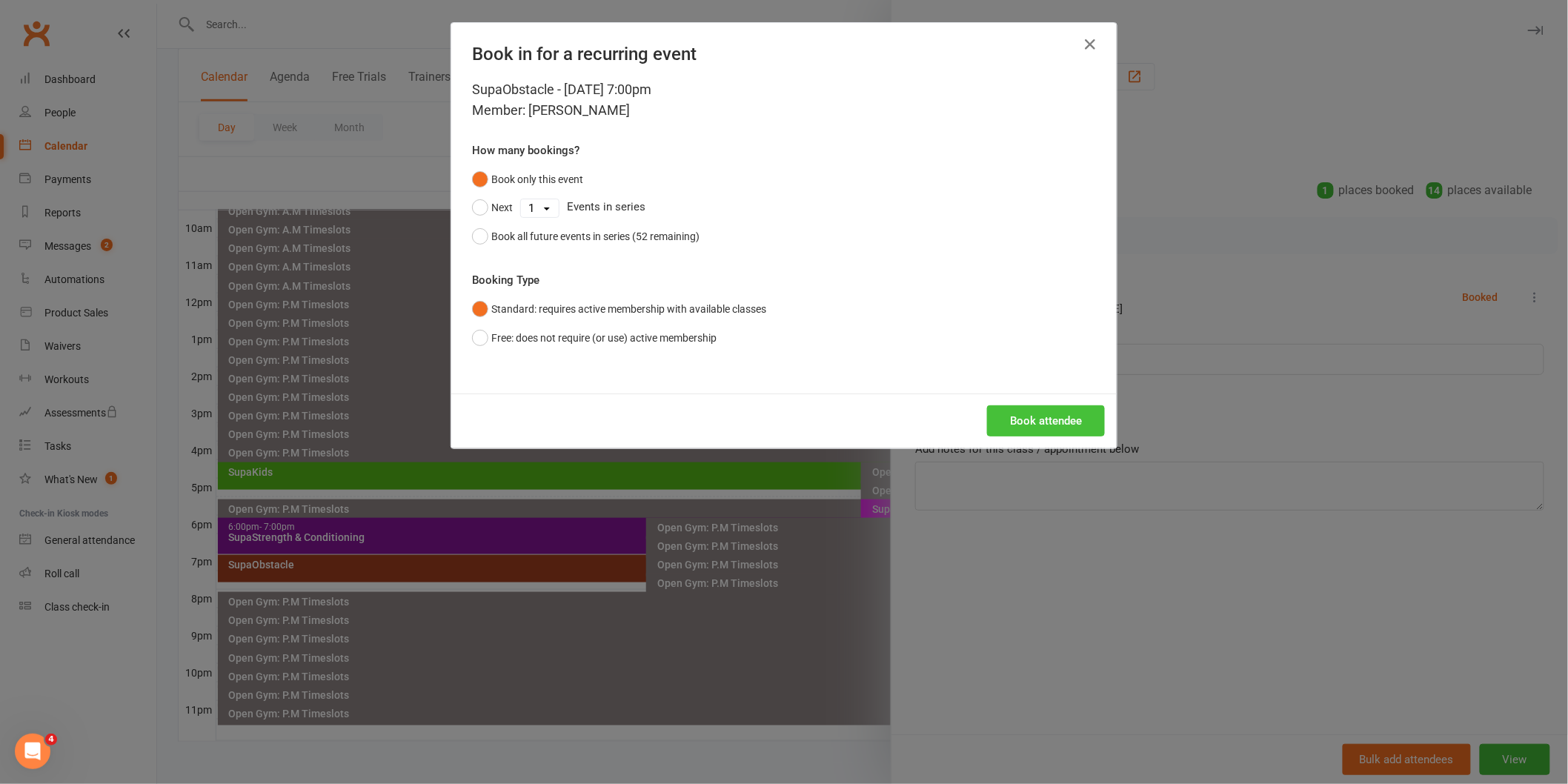
click at [1013, 416] on button "Book attendee" at bounding box center [1046, 420] width 117 height 31
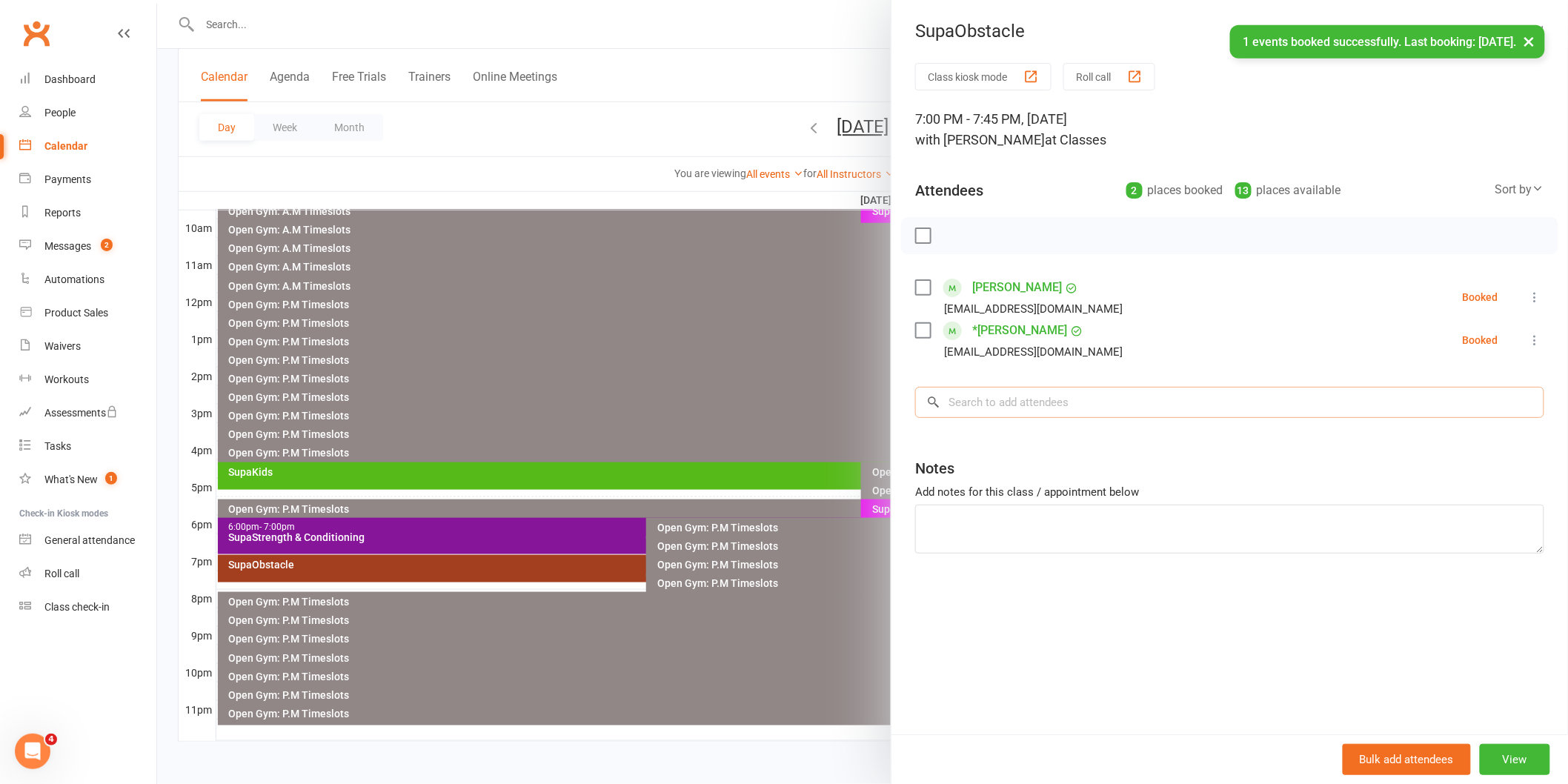
drag, startPoint x: 1020, startPoint y: 431, endPoint x: 972, endPoint y: 412, distance: 51.6
click at [972, 412] on input "search" at bounding box center [1231, 402] width 629 height 31
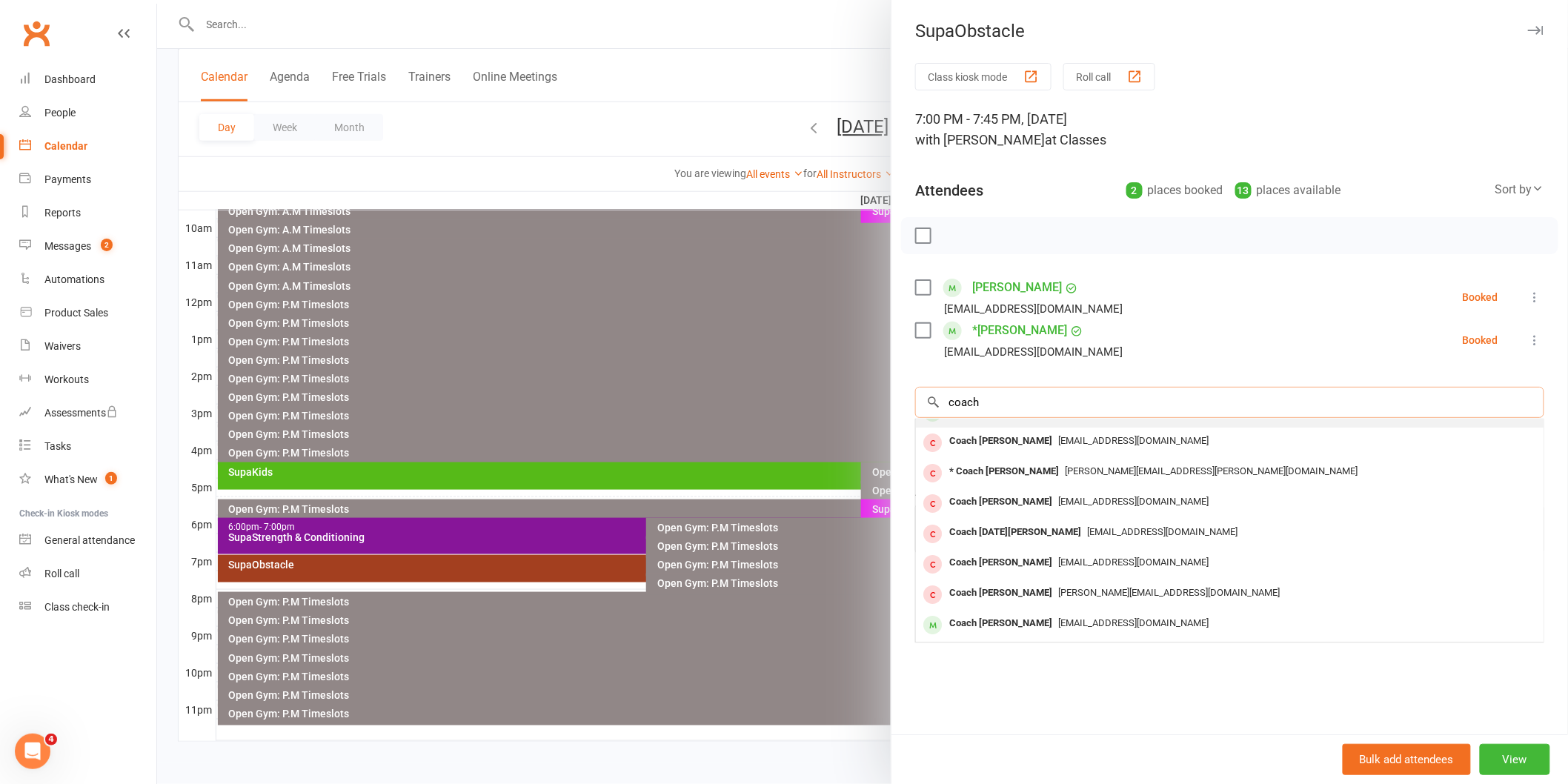
scroll to position [80, 0]
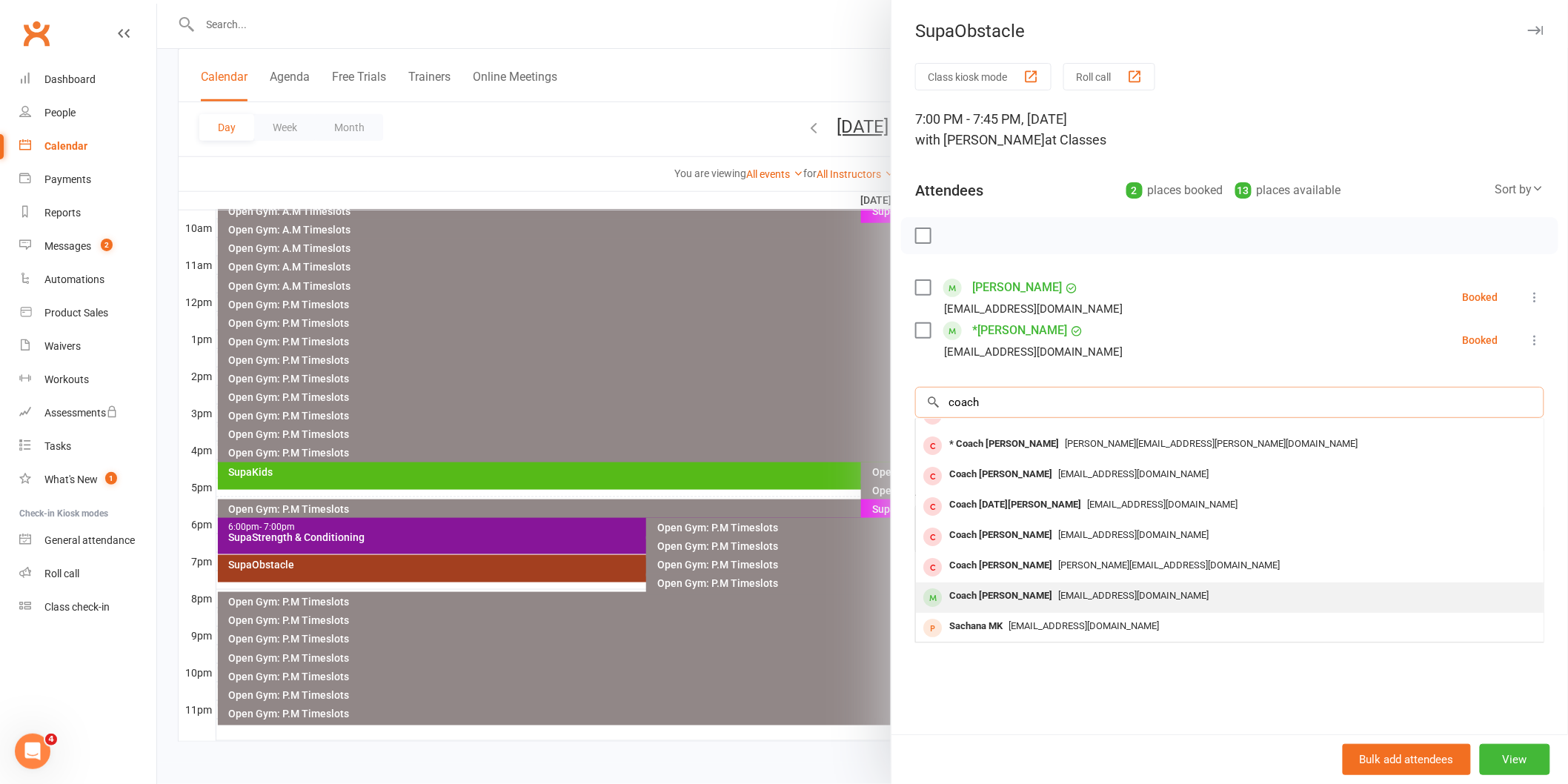
type input "coach"
click at [1058, 598] on span "[EMAIL_ADDRESS][DOMAIN_NAME]" at bounding box center [1133, 595] width 150 height 11
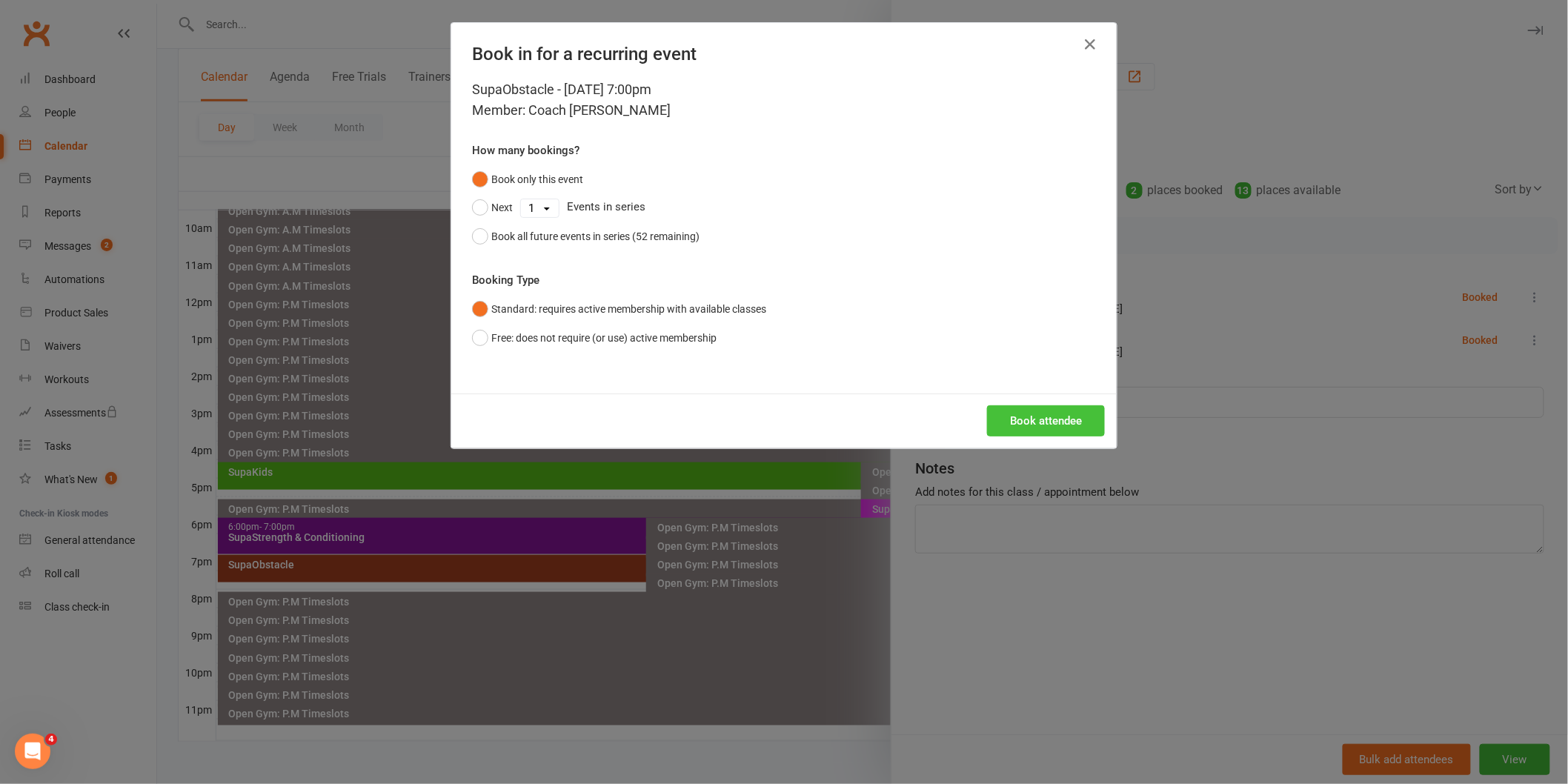
drag, startPoint x: 1035, startPoint y: 434, endPoint x: 1013, endPoint y: 426, distance: 23.4
drag, startPoint x: 932, startPoint y: 398, endPoint x: 1007, endPoint y: 330, distance: 101.2
click at [1007, 314] on div "Standard: requires active membership with available classes Free: does not requ…" at bounding box center [784, 322] width 624 height 57
click at [1028, 419] on button "Book attendee" at bounding box center [1046, 420] width 117 height 31
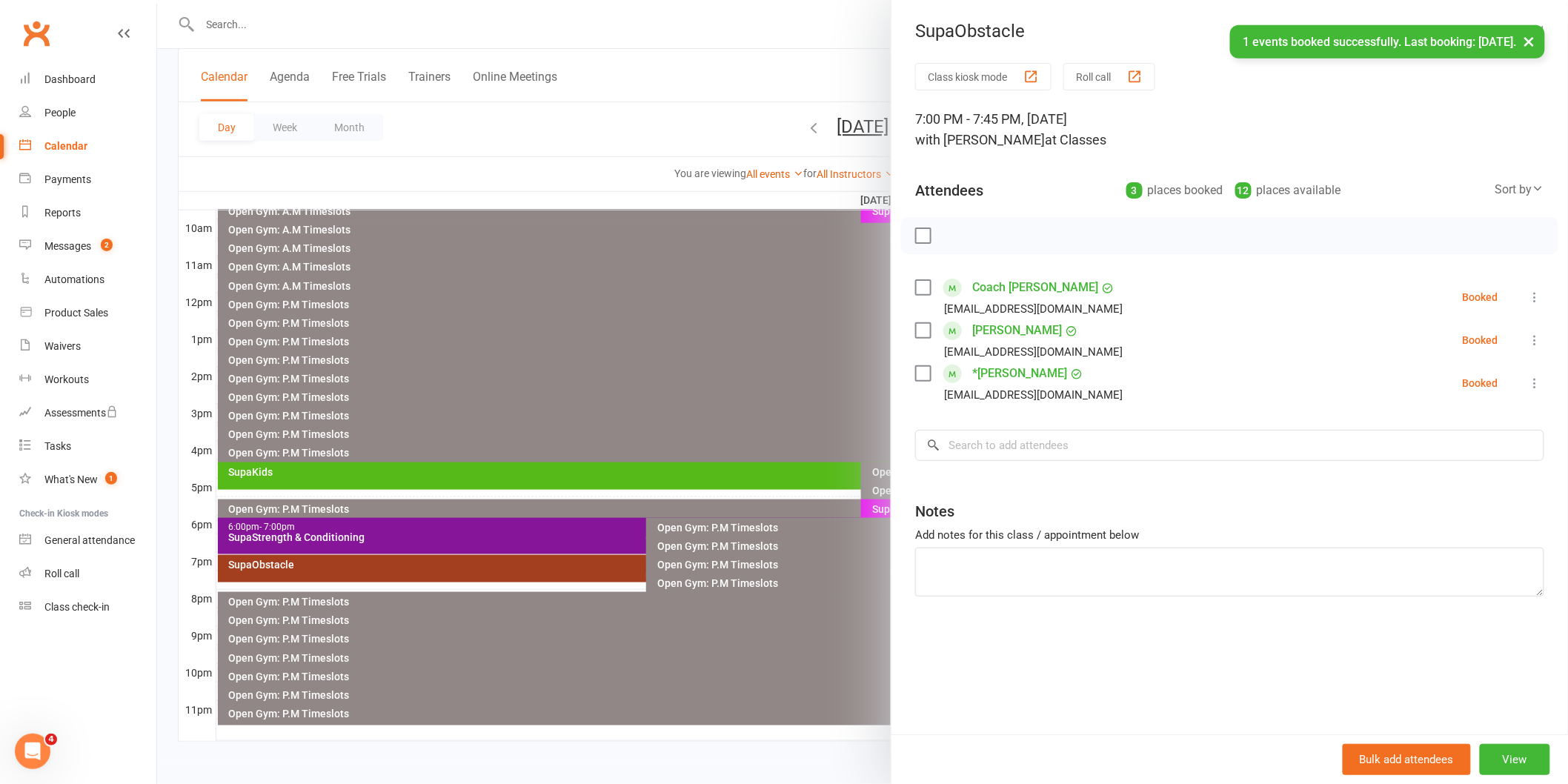
click at [916, 238] on label at bounding box center [923, 235] width 15 height 15
click at [956, 233] on icon "button" at bounding box center [957, 236] width 13 height 13
drag, startPoint x: 759, startPoint y: 315, endPoint x: 739, endPoint y: 326, distance: 22.8
click at [753, 319] on div at bounding box center [863, 392] width 1412 height 784
